Goal: Transaction & Acquisition: Download file/media

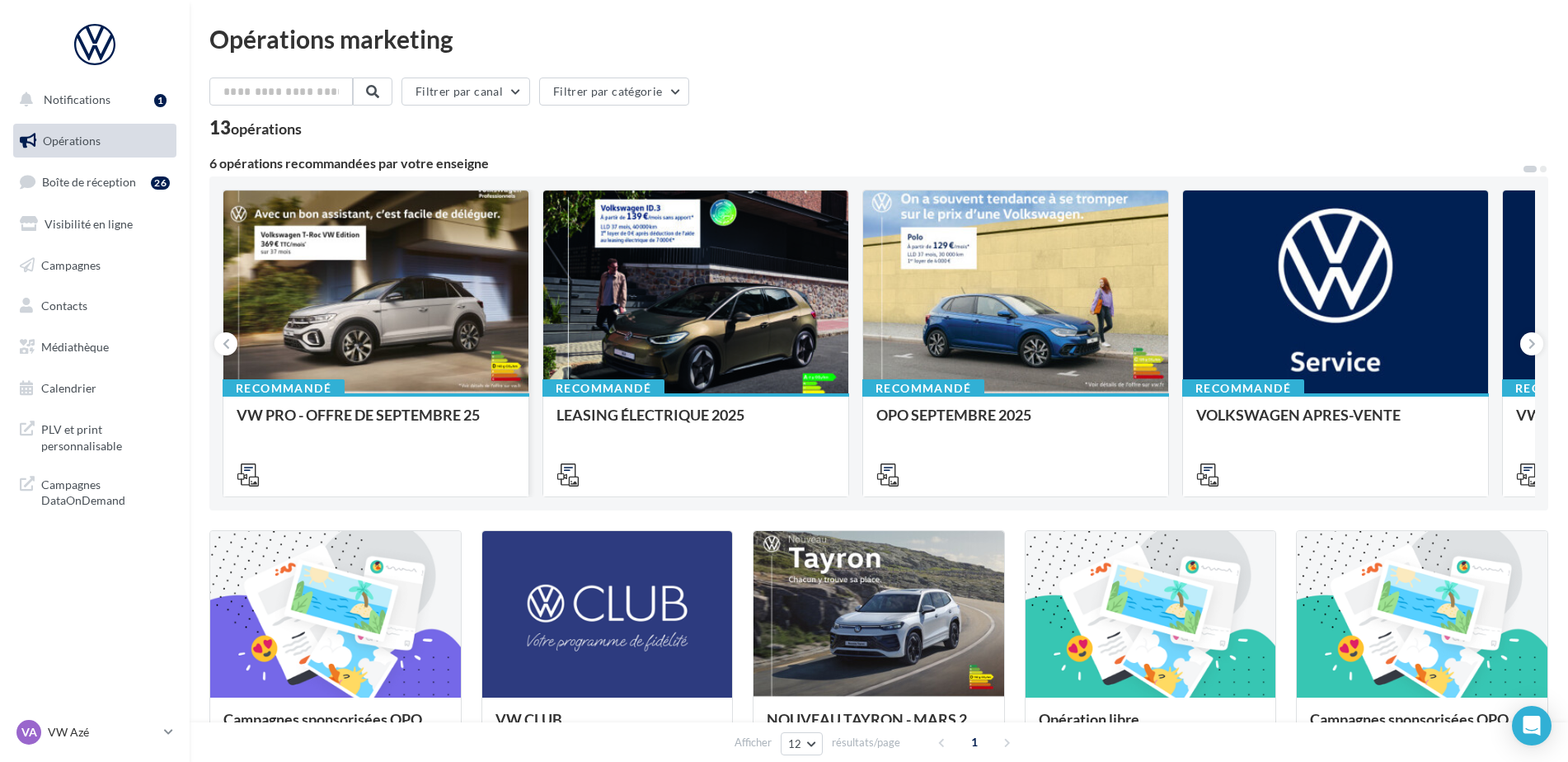
click at [476, 330] on div at bounding box center [376, 292] width 305 height 205
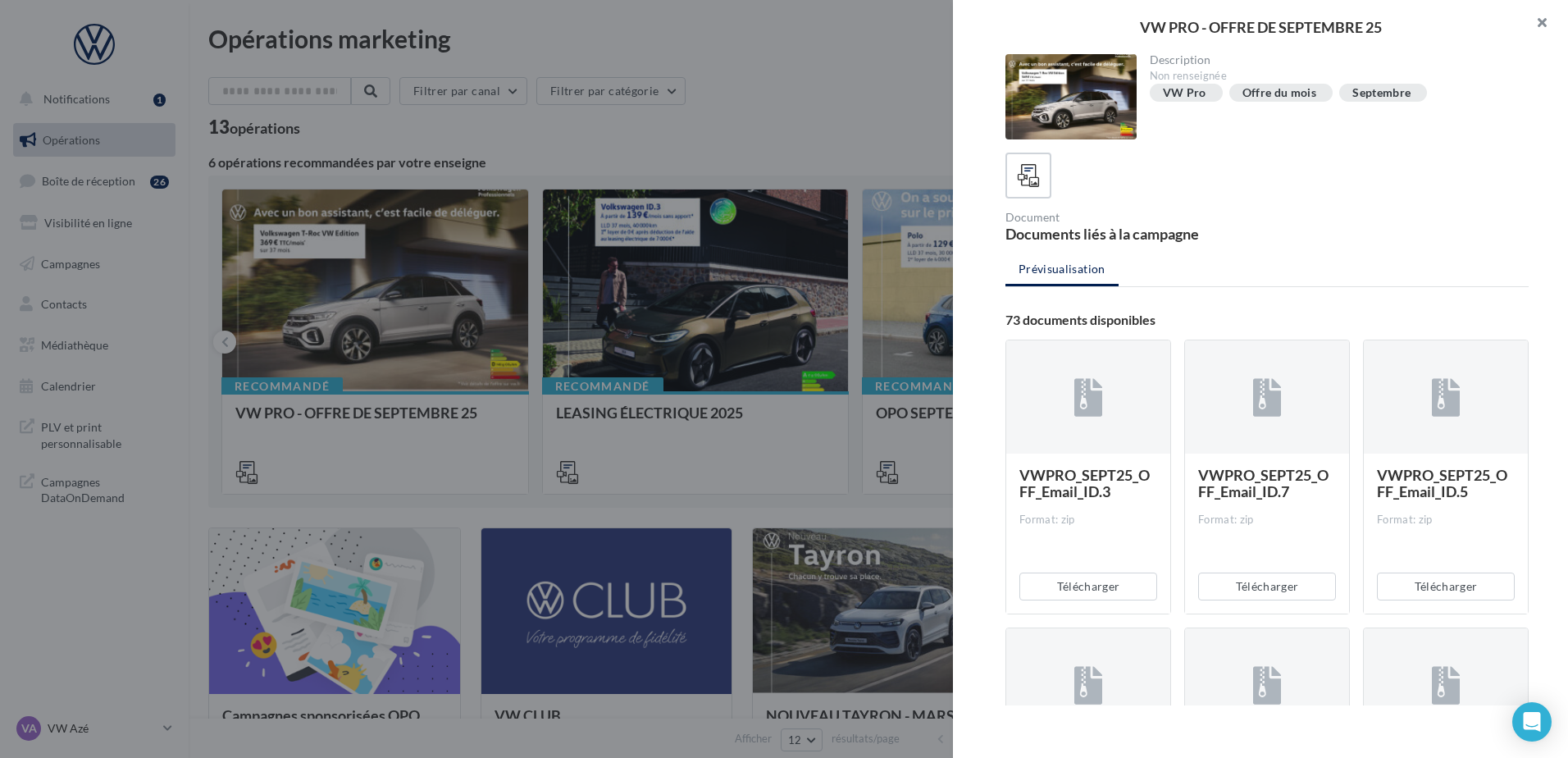
click at [1547, 28] on button "button" at bounding box center [1535, 24] width 65 height 49
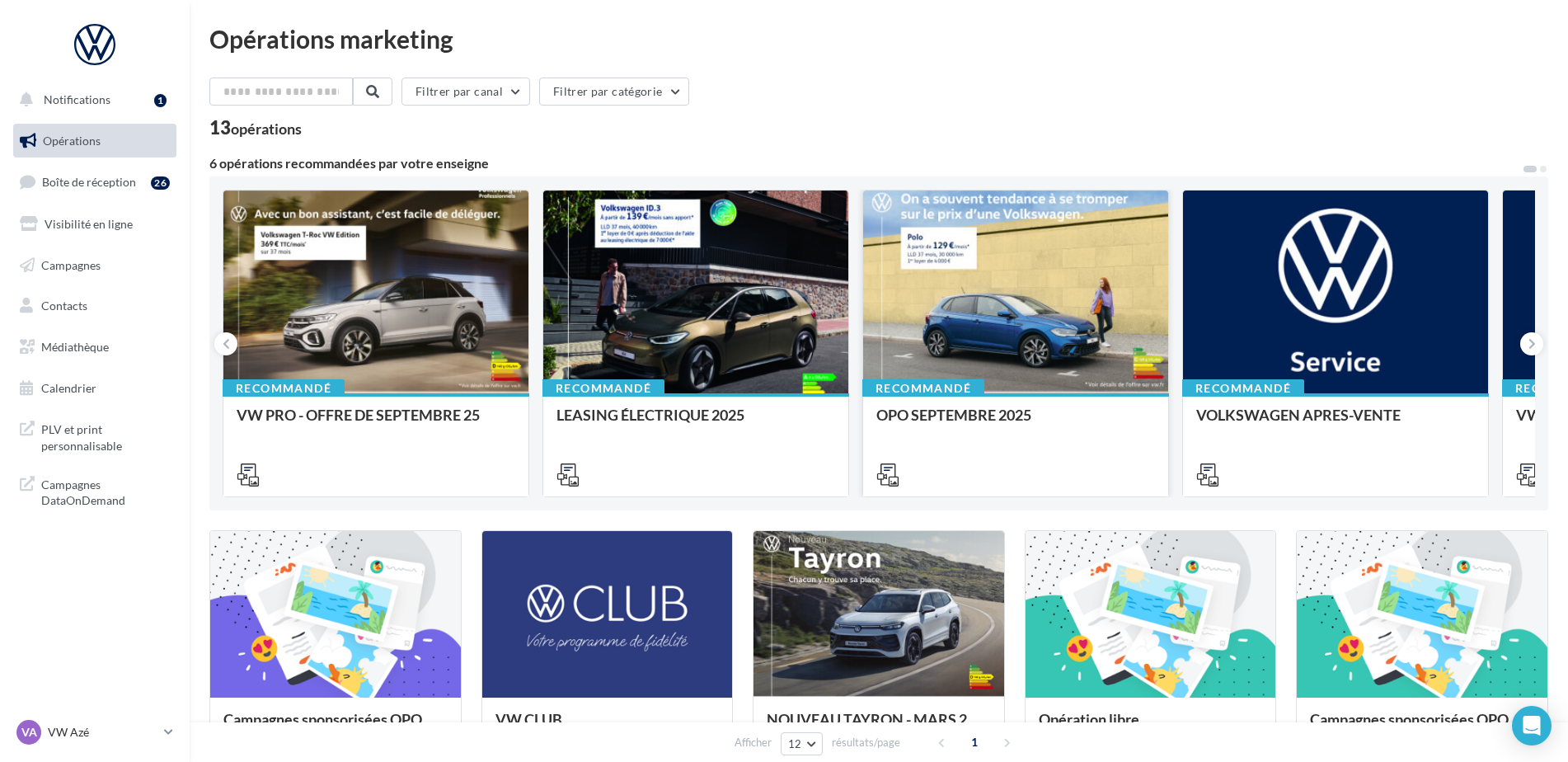
click at [968, 374] on div at bounding box center [1015, 292] width 305 height 205
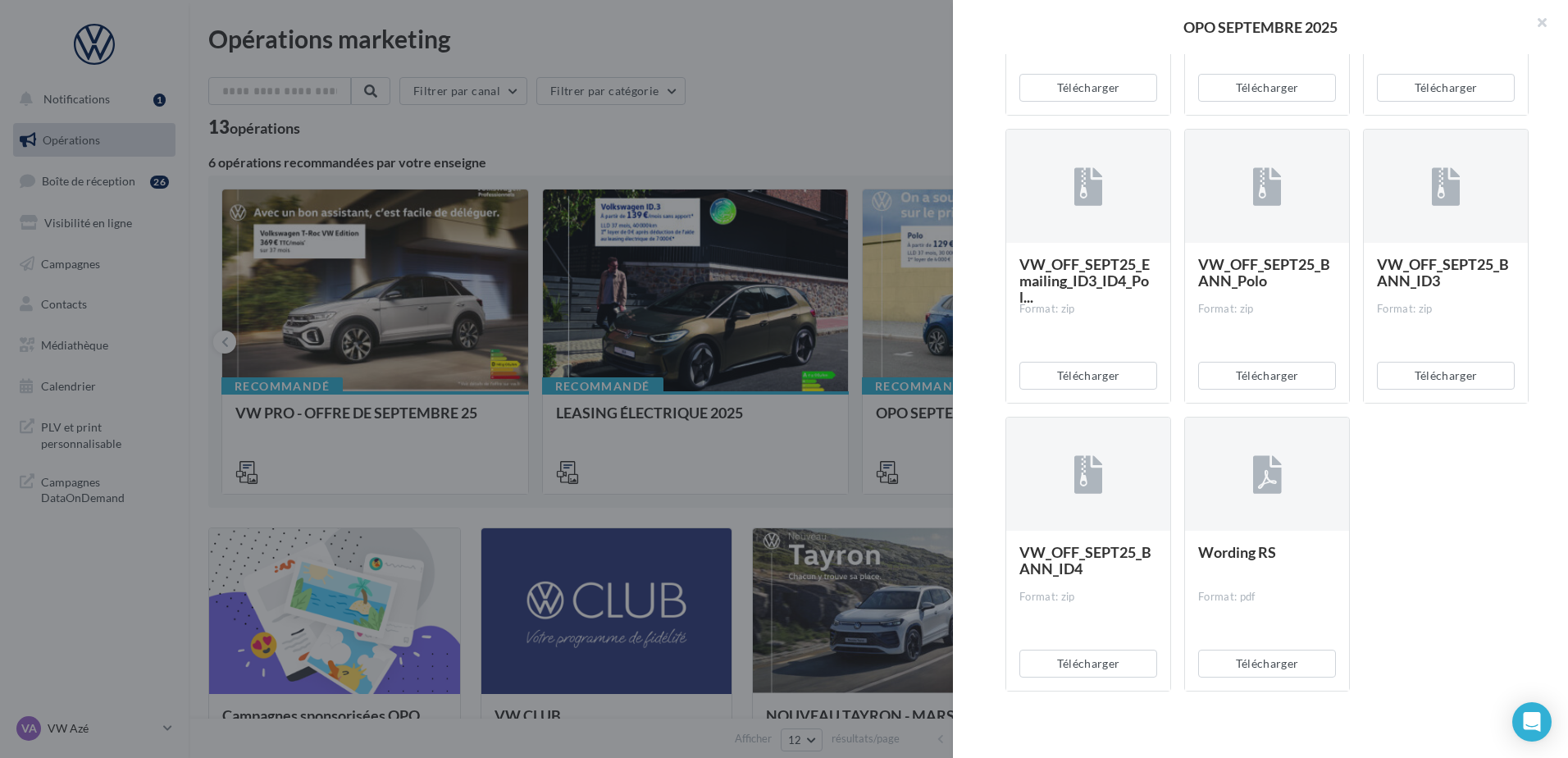
scroll to position [3390, 0]
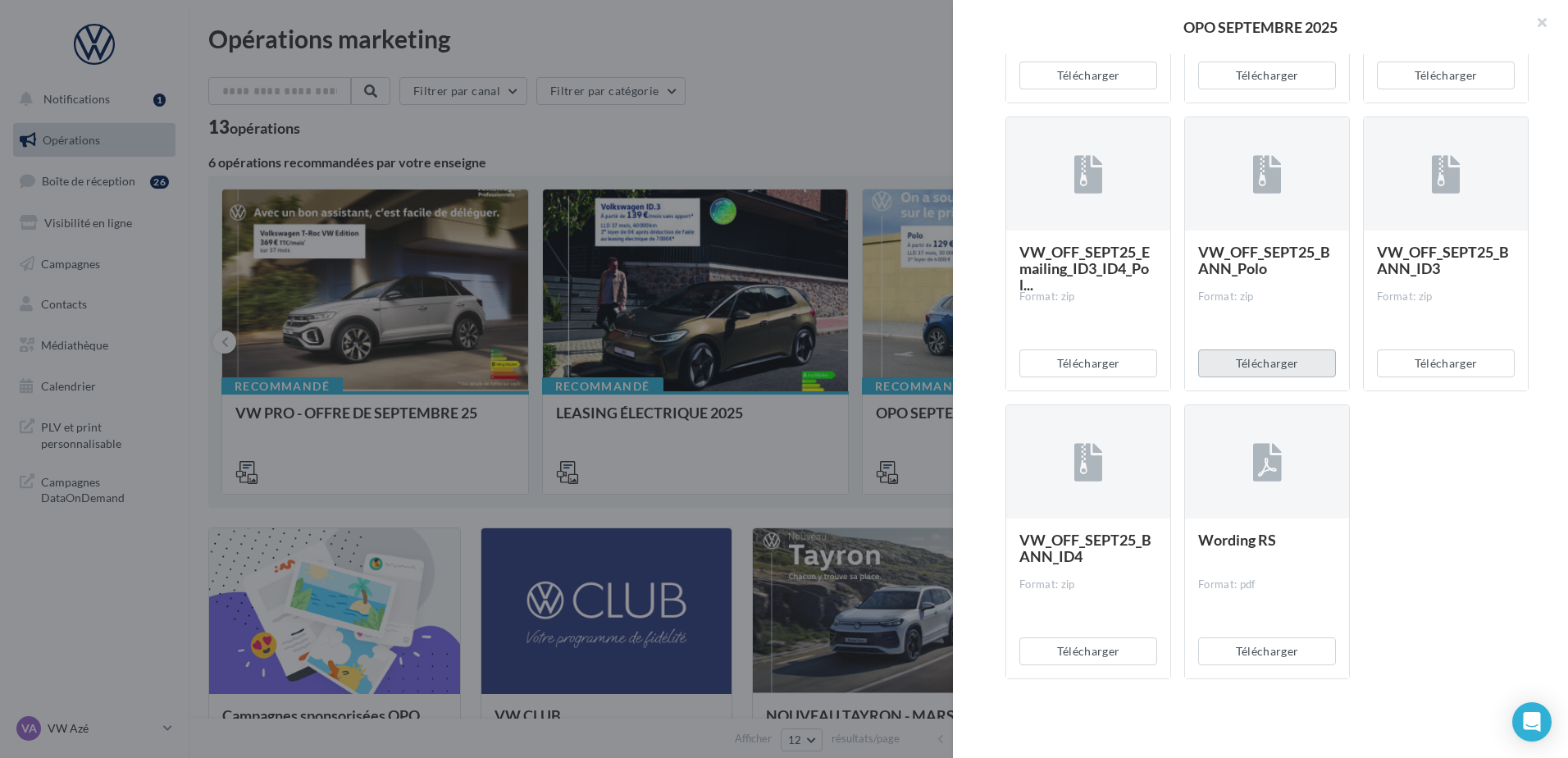
click at [1240, 373] on button "Télécharger" at bounding box center [1266, 364] width 137 height 28
drag, startPoint x: 1398, startPoint y: 355, endPoint x: 1399, endPoint y: 365, distance: 10.0
click at [1399, 365] on div "VW_OFF_SEPT25_BANN_ID3 Format: zip Télécharger" at bounding box center [1445, 254] width 166 height 275
drag, startPoint x: 1399, startPoint y: 365, endPoint x: 1398, endPoint y: 459, distance: 94.0
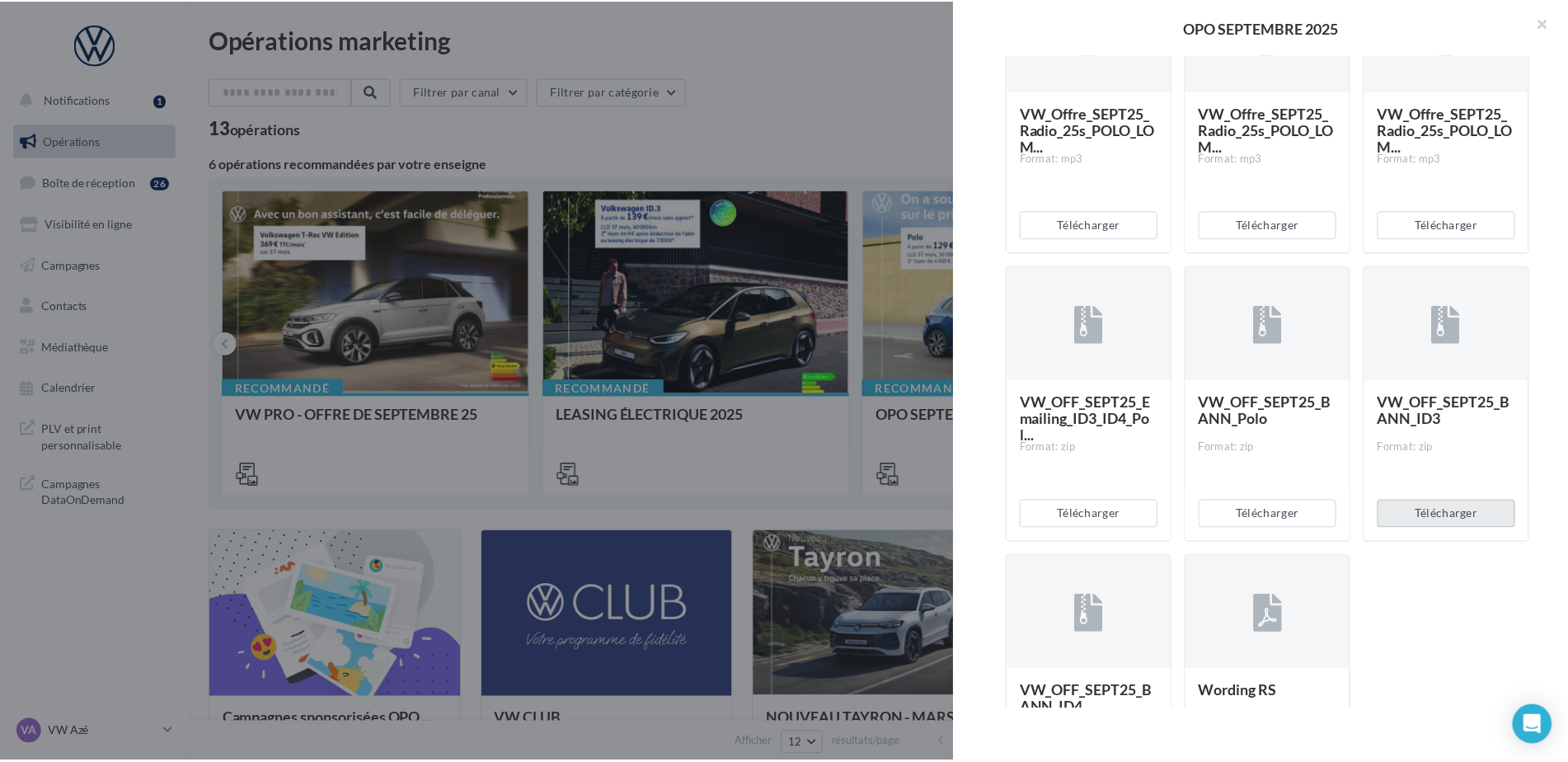
scroll to position [3177, 0]
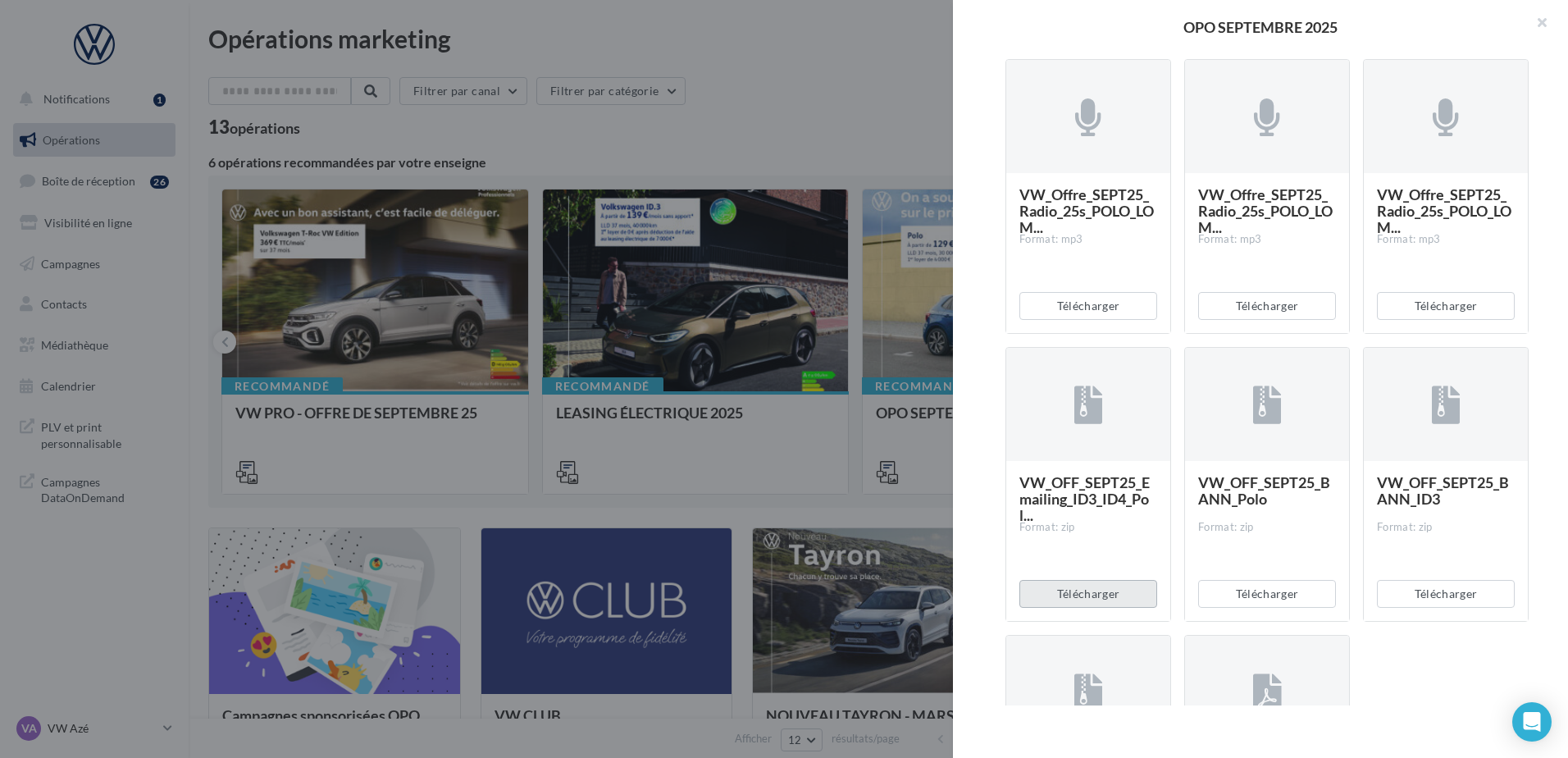
click at [1126, 595] on button "Télécharger" at bounding box center [1088, 594] width 137 height 28
click at [1540, 27] on button "button" at bounding box center [1535, 24] width 65 height 49
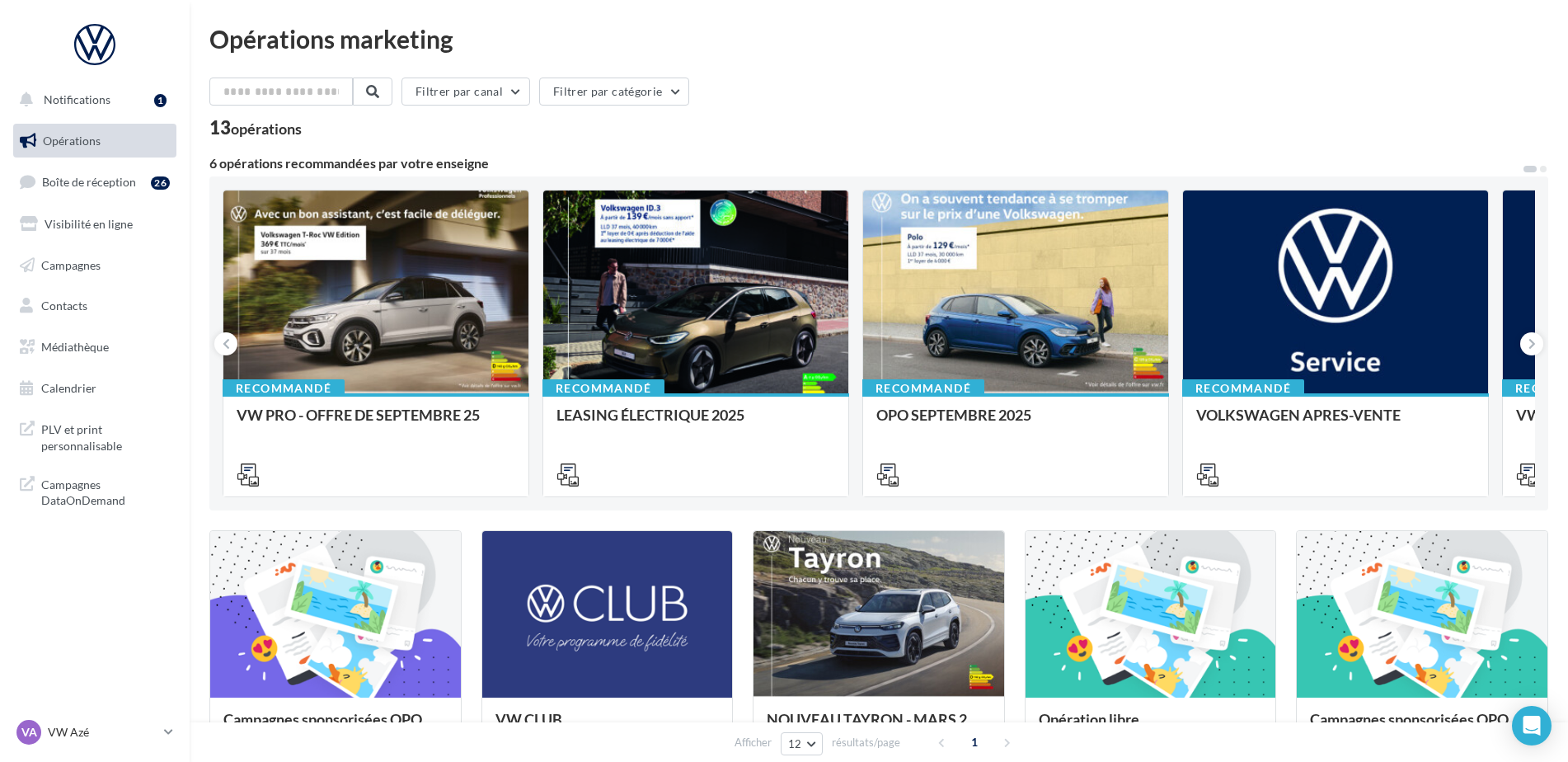
click at [99, 748] on div "VA VW Azé vw-aze-ver" at bounding box center [94, 732] width 163 height 32
click at [113, 730] on p "VW Azé" at bounding box center [102, 732] width 110 height 16
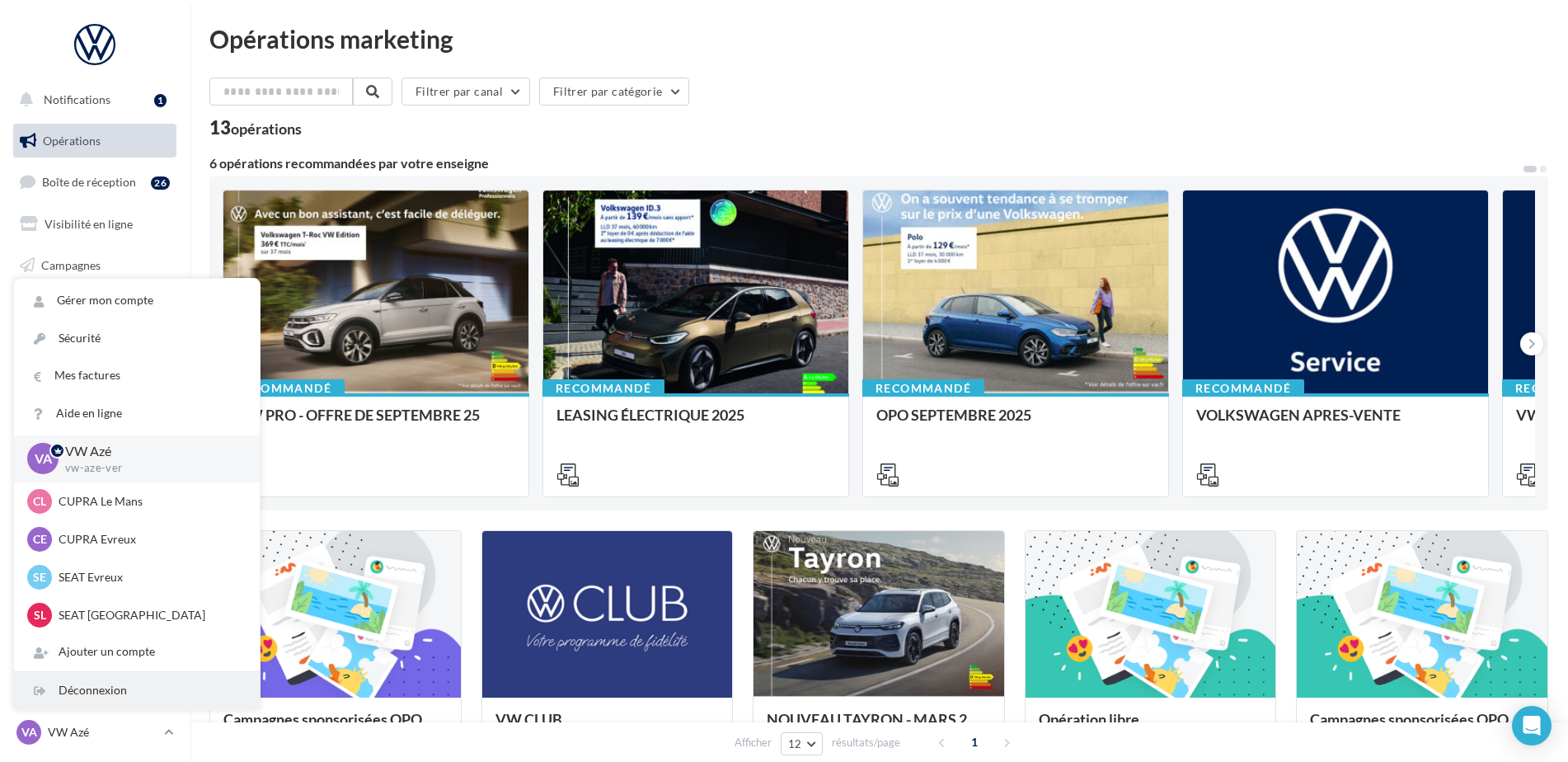
click at [141, 686] on div "Déconnexion" at bounding box center [136, 690] width 245 height 37
